Goal: Information Seeking & Learning: Learn about a topic

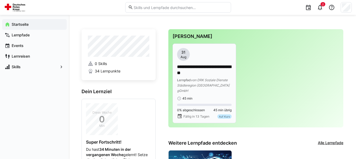
click at [199, 81] on span "von DRK Soziale Dienste Städteregion [GEOGRAPHIC_DATA] gGmbH" at bounding box center [203, 85] width 52 height 15
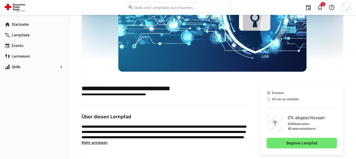
scroll to position [70, 0]
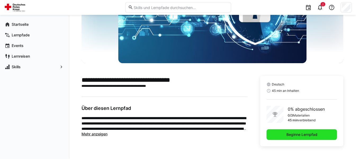
click at [301, 133] on span "Beginne Lernpfad" at bounding box center [302, 134] width 33 height 5
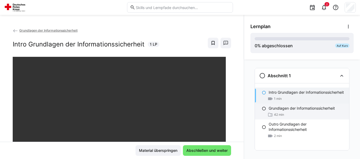
click at [275, 111] on p "Grundlagen der Informationssicherheit" at bounding box center [302, 107] width 66 height 5
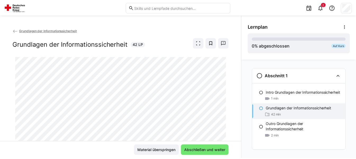
scroll to position [27, 0]
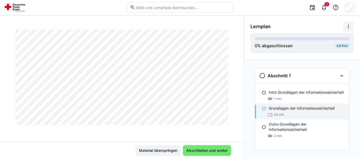
drag, startPoint x: 206, startPoint y: 28, endPoint x: 348, endPoint y: 25, distance: 142.8
click at [348, 25] on eds-icon at bounding box center [348, 26] width 5 height 5
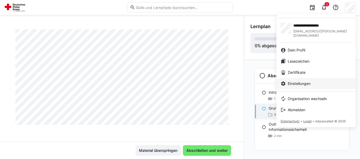
click at [319, 81] on div "Einstellungen" at bounding box center [316, 83] width 71 height 5
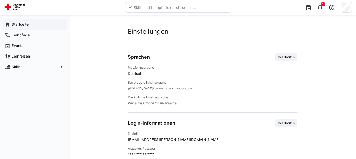
click at [0, 0] on app-navigation-label "Startseite" at bounding box center [0, 0] width 0 height 0
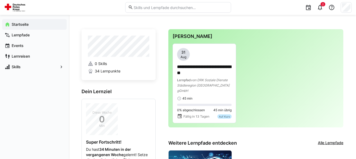
drag, startPoint x: 42, startPoint y: 2, endPoint x: 238, endPoint y: 23, distance: 196.9
click at [238, 23] on div "**********" at bounding box center [212, 135] width 287 height 240
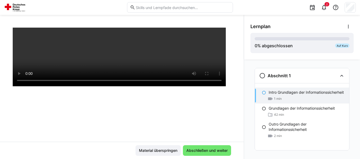
scroll to position [91, 0]
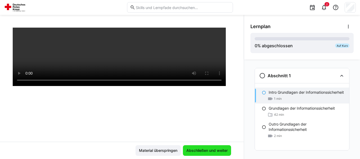
click at [198, 148] on span "Abschließen und weiter" at bounding box center [207, 150] width 43 height 5
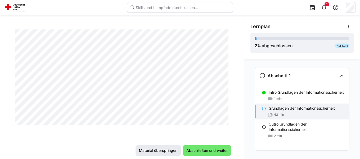
click at [152, 148] on span "Material überspringen" at bounding box center [158, 150] width 40 height 5
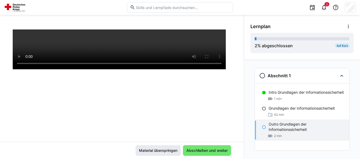
scroll to position [91, 0]
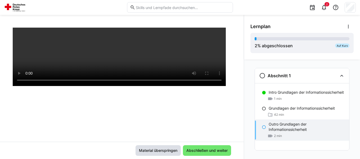
click at [152, 148] on span "Material überspringen" at bounding box center [158, 150] width 40 height 5
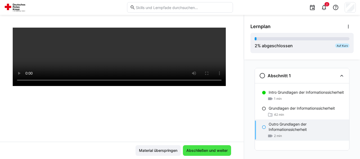
click at [215, 149] on span "Abschließen und weiter" at bounding box center [207, 150] width 43 height 5
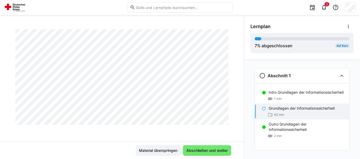
scroll to position [10, 0]
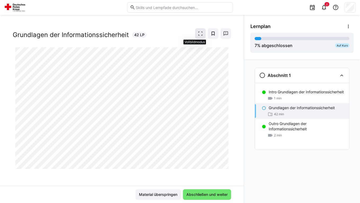
click at [198, 31] on eds-icon at bounding box center [200, 33] width 5 height 5
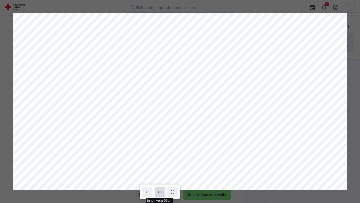
click at [161, 158] on eds-icon at bounding box center [159, 192] width 5 height 5
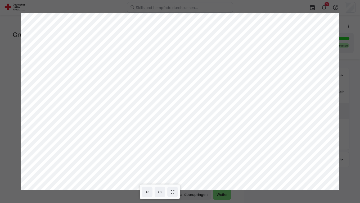
click at [223, 158] on div at bounding box center [180, 101] width 360 height 203
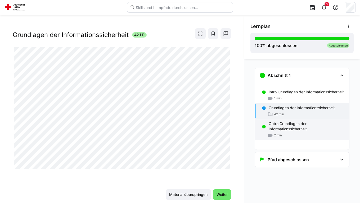
click at [290, 132] on p "Outro Grundlagen der Informationssicherheit" at bounding box center [307, 126] width 76 height 11
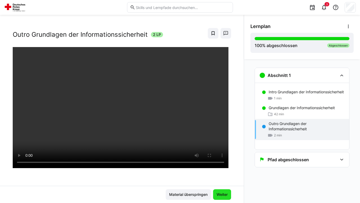
click at [221, 158] on span "Weiter" at bounding box center [222, 194] width 13 height 5
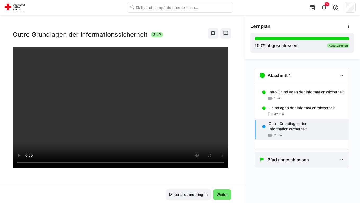
click at [336, 158] on div "Pfad abgeschlossen" at bounding box center [298, 160] width 78 height 6
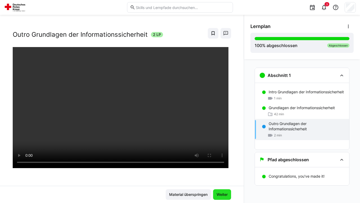
click at [224, 158] on span "Weiter" at bounding box center [222, 194] width 13 height 5
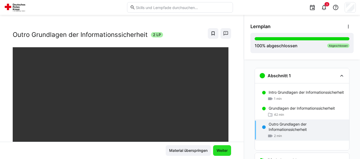
click at [218, 149] on span "Weiter" at bounding box center [222, 150] width 13 height 5
